Goal: Task Accomplishment & Management: Use online tool/utility

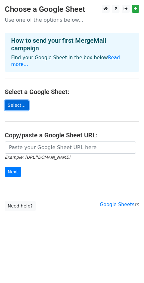
click at [22, 100] on link "Select..." at bounding box center [17, 105] width 24 height 10
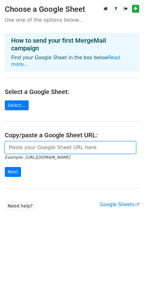
click at [43, 141] on input "url" at bounding box center [70, 147] width 131 height 12
click at [25, 145] on input "url" at bounding box center [70, 147] width 131 height 12
paste input "https://docs.google.com/spreadsheets/d/1NqSC9ZPEPUkNfGN8ARAg8VcoSQkdbx7F/edit?u…"
type input "https://docs.google.com/spreadsheets/d/1NqSC9ZPEPUkNfGN8ARAg8VcoSQkdbx7F/edit?u…"
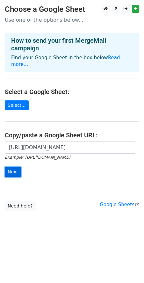
scroll to position [0, 0]
click at [9, 167] on input "Next" at bounding box center [13, 172] width 16 height 10
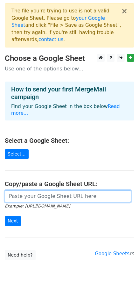
click at [29, 190] on input "url" at bounding box center [68, 196] width 126 height 12
click at [25, 190] on input "url" at bounding box center [68, 196] width 126 height 12
paste input "https://docs.google.com/spreadsheets/d/1oY6Og5ATButN-EZrHfkk1PxRh2MaAmB5YWP_jK7…"
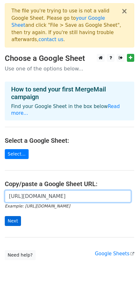
type input "https://docs.google.com/spreadsheets/d/1oY6Og5ATButN-EZrHfkk1PxRh2MaAmB5YWP_jK7…"
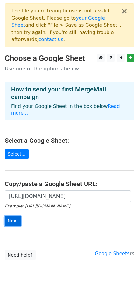
click at [17, 216] on input "Next" at bounding box center [13, 221] width 16 height 10
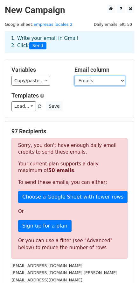
click at [90, 82] on select "Name Website Phone Emails" at bounding box center [100, 81] width 51 height 10
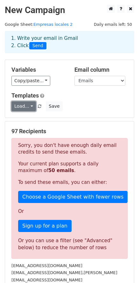
click at [26, 108] on link "Load..." at bounding box center [23, 106] width 25 height 10
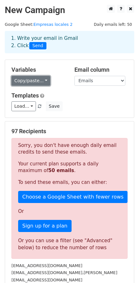
click at [32, 83] on link "Copy/paste..." at bounding box center [30, 81] width 39 height 10
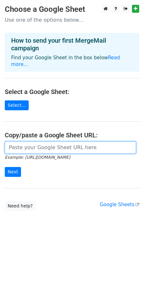
click at [40, 141] on input "url" at bounding box center [70, 147] width 131 height 12
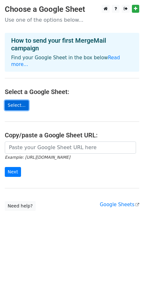
click at [20, 100] on link "Select..." at bounding box center [17, 105] width 24 height 10
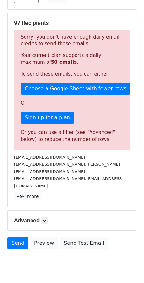
scroll to position [114, 0]
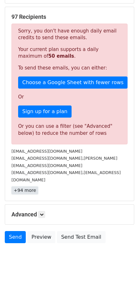
click at [30, 186] on link "+94 more" at bounding box center [24, 190] width 27 height 8
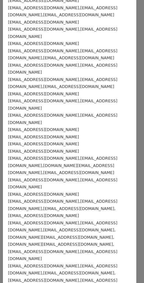
scroll to position [735, 0]
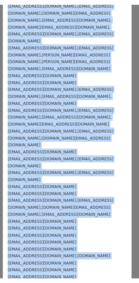
scroll to position [0, 0]
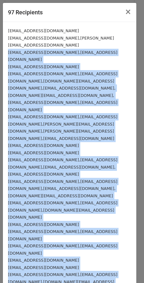
drag, startPoint x: 61, startPoint y: 241, endPoint x: 8, endPoint y: 46, distance: 202.5
click at [125, 12] on span "×" at bounding box center [128, 11] width 6 height 9
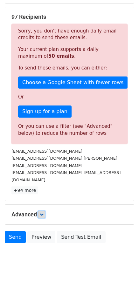
click at [40, 211] on link at bounding box center [41, 214] width 7 height 7
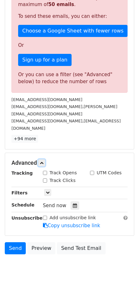
scroll to position [177, 0]
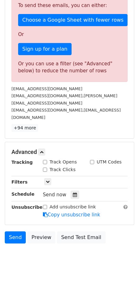
click at [45, 160] on input "Track Opens" at bounding box center [45, 162] width 4 height 4
checkbox input "true"
click at [44, 168] on input "Track Clicks" at bounding box center [45, 170] width 4 height 4
checkbox input "true"
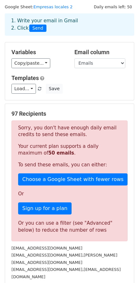
scroll to position [0, 0]
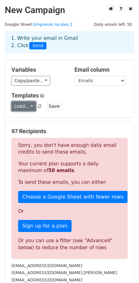
click at [30, 107] on link "Load..." at bounding box center [23, 106] width 25 height 10
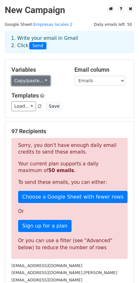
click at [33, 85] on link "Copy/paste..." at bounding box center [30, 81] width 39 height 10
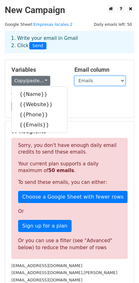
click at [76, 83] on select "Name Website Phone Emails" at bounding box center [100, 81] width 51 height 10
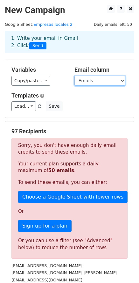
click at [80, 82] on select "Name Website Phone Emails" at bounding box center [100, 81] width 51 height 10
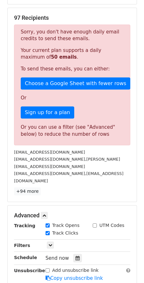
scroll to position [113, 0]
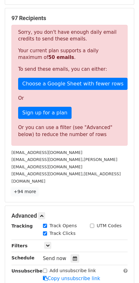
click at [29, 188] on link "+94 more" at bounding box center [24, 192] width 27 height 8
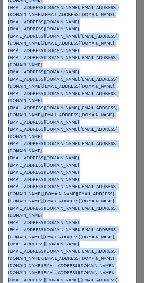
scroll to position [735, 0]
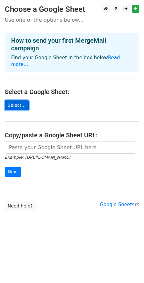
click at [21, 100] on link "Select..." at bounding box center [17, 105] width 24 height 10
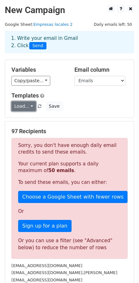
click at [24, 107] on link "Load..." at bounding box center [23, 106] width 25 height 10
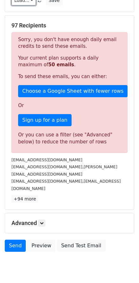
scroll to position [114, 0]
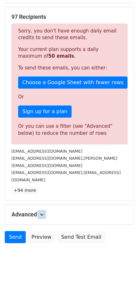
click at [42, 212] on icon at bounding box center [42, 214] width 4 height 4
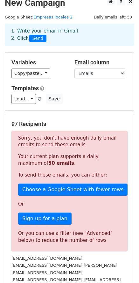
scroll to position [0, 0]
